Goal: Consume media (video, audio)

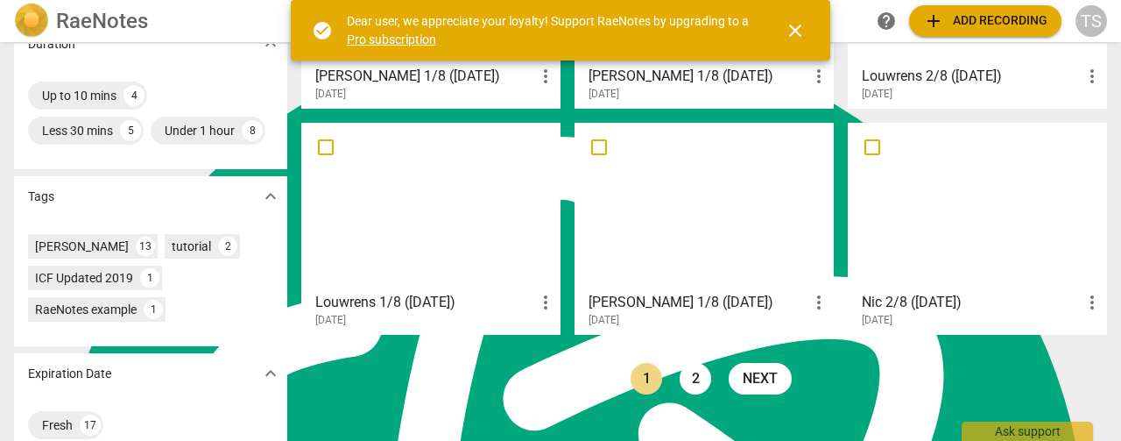
scroll to position [519, 0]
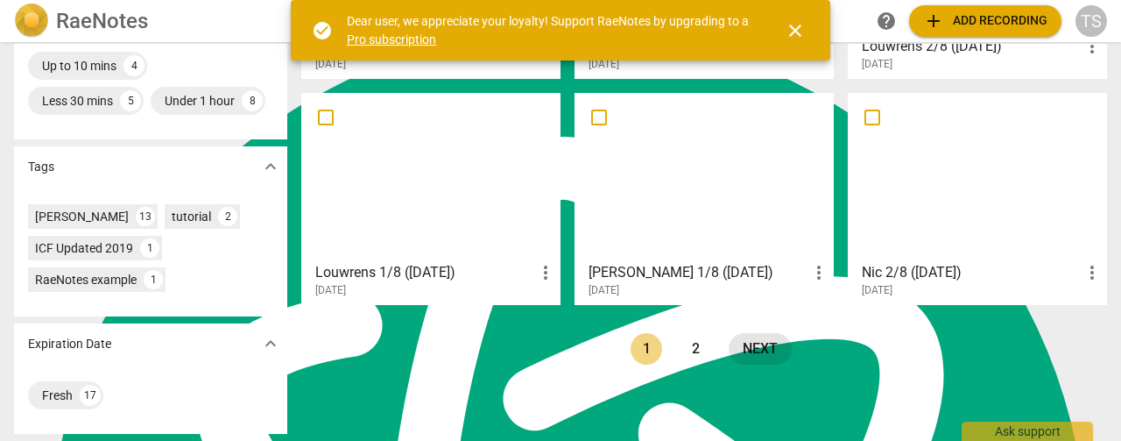
click at [730, 333] on link "next" at bounding box center [760, 349] width 63 height 32
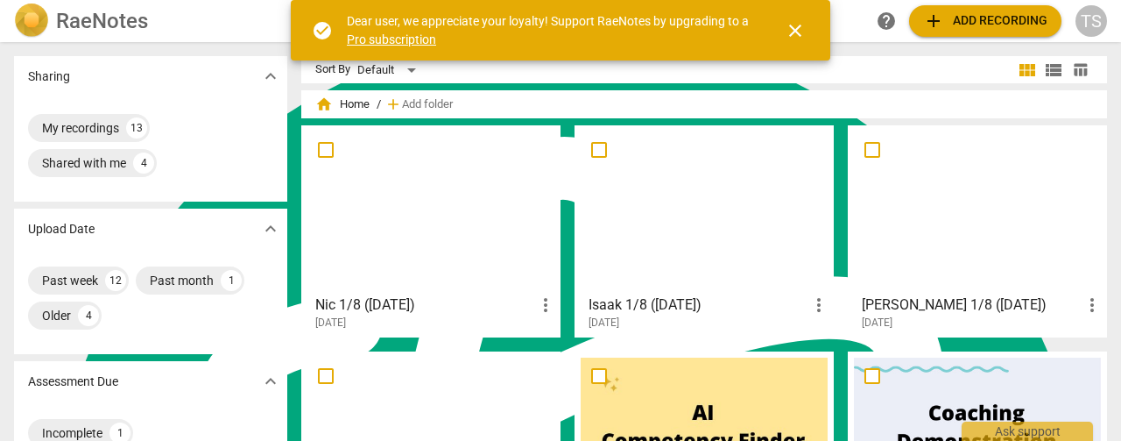
click at [927, 216] on div at bounding box center [977, 208] width 247 height 155
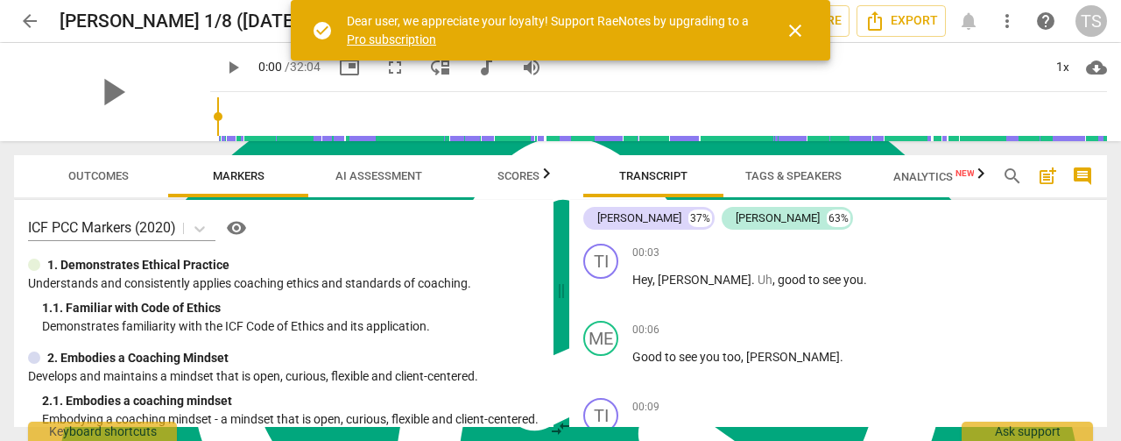
click at [74, 93] on div "play_arrow" at bounding box center [112, 92] width 196 height 98
click at [791, 31] on span "close" at bounding box center [795, 30] width 21 height 21
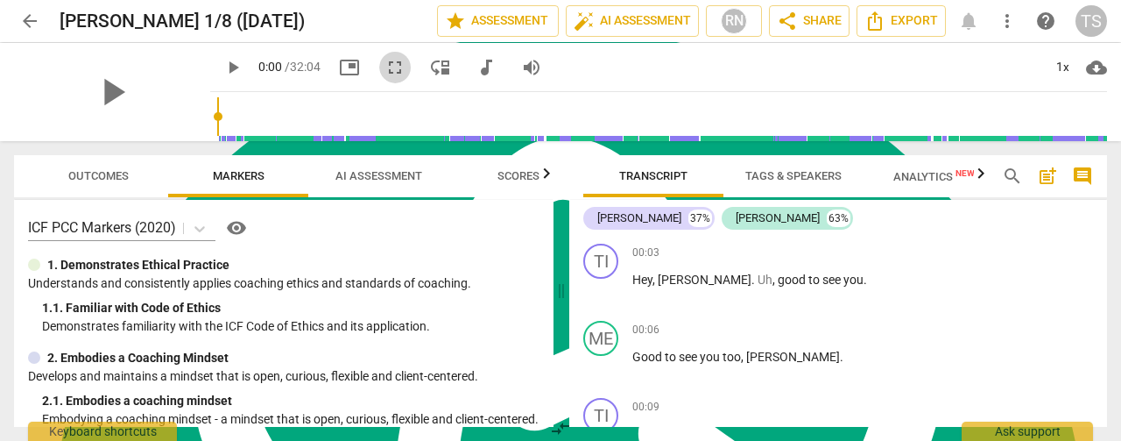
click at [385, 75] on span "fullscreen" at bounding box center [395, 67] width 21 height 21
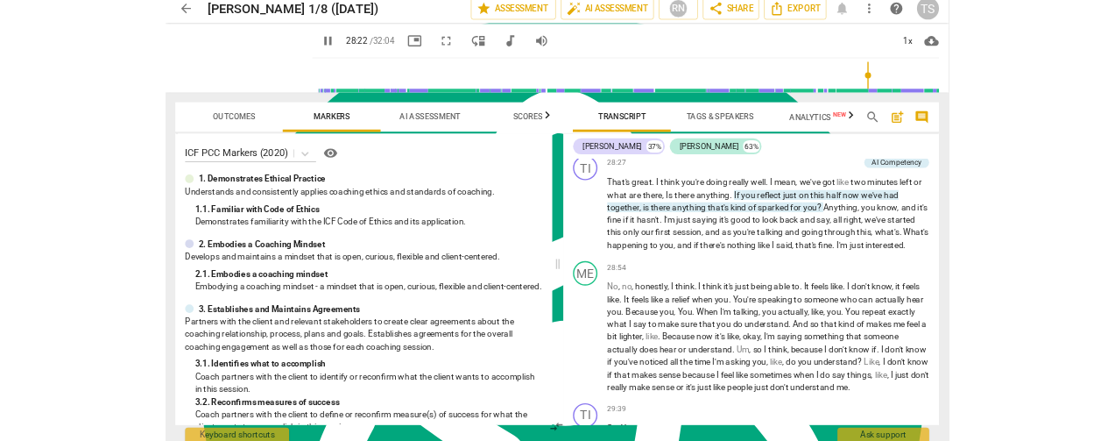
scroll to position [7038, 0]
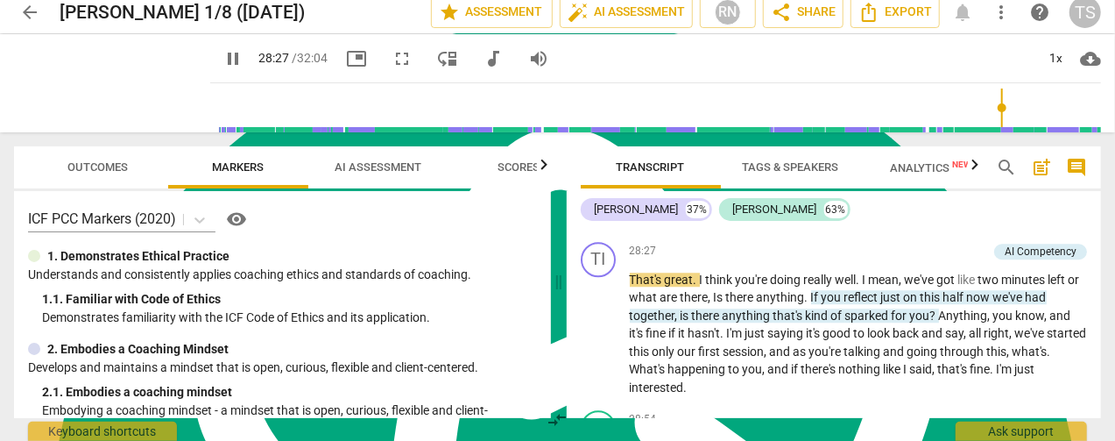
type input "1708"
click at [30, 8] on span "arrow_back" at bounding box center [29, 12] width 21 height 21
